Goal: Navigation & Orientation: Go to known website

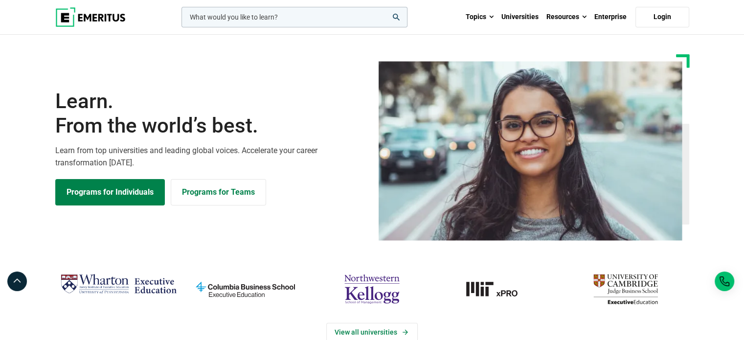
drag, startPoint x: 540, startPoint y: 311, endPoint x: 616, endPoint y: 60, distance: 262.0
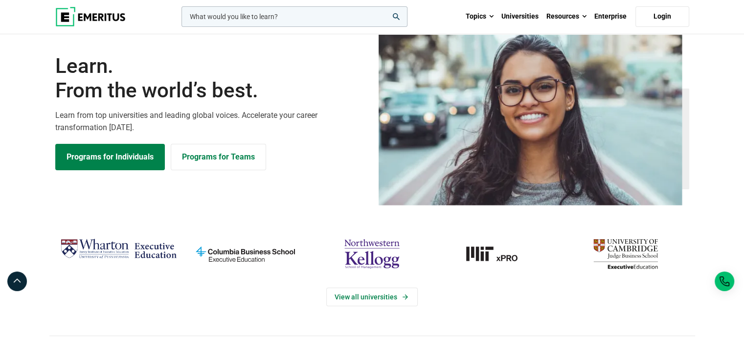
scroll to position [49, 0]
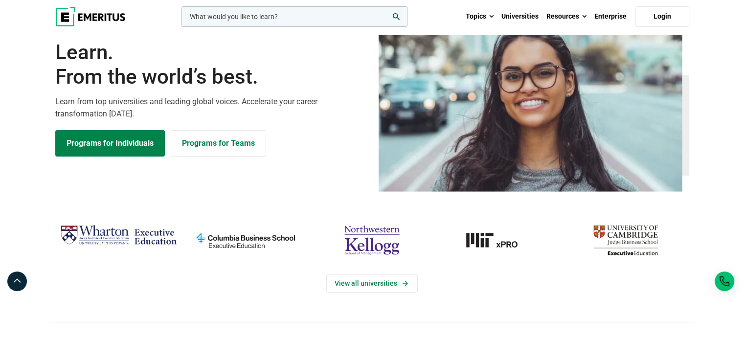
click at [97, 18] on img at bounding box center [90, 17] width 70 height 20
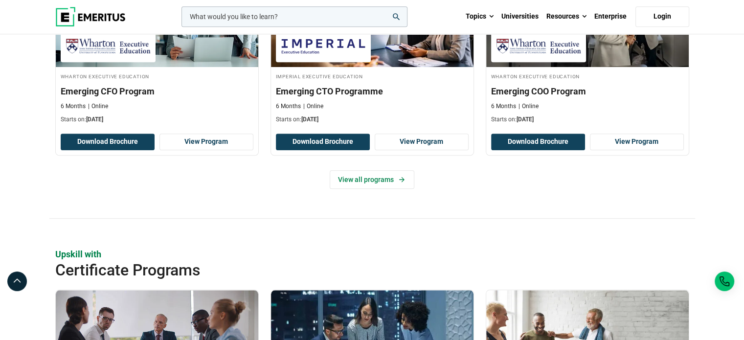
scroll to position [832, 0]
